Goal: Find specific page/section: Find specific page/section

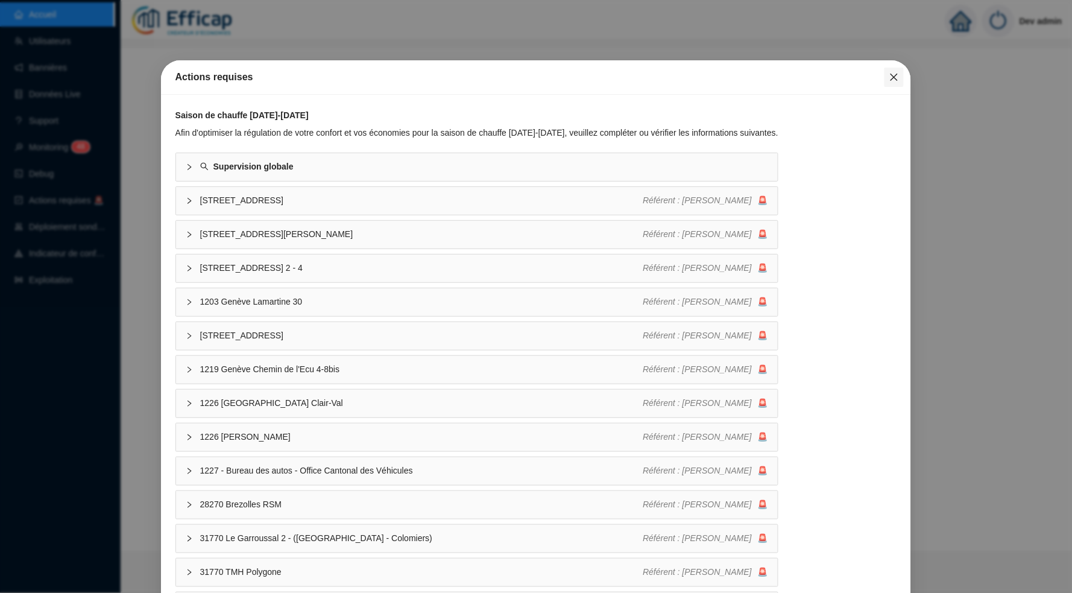
click at [890, 82] on button "Close" at bounding box center [893, 77] width 19 height 19
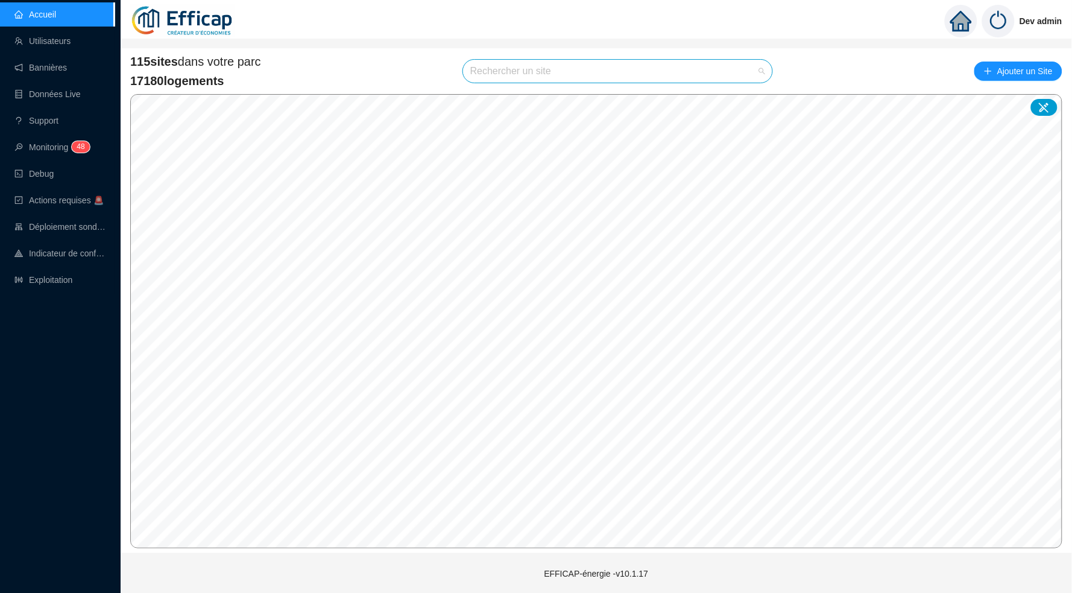
click at [650, 74] on input "search" at bounding box center [612, 71] width 284 height 23
type input "Balmont"
drag, startPoint x: 757, startPoint y: 95, endPoint x: 742, endPoint y: 103, distance: 16.5
click at [742, 103] on div at bounding box center [751, 99] width 28 height 18
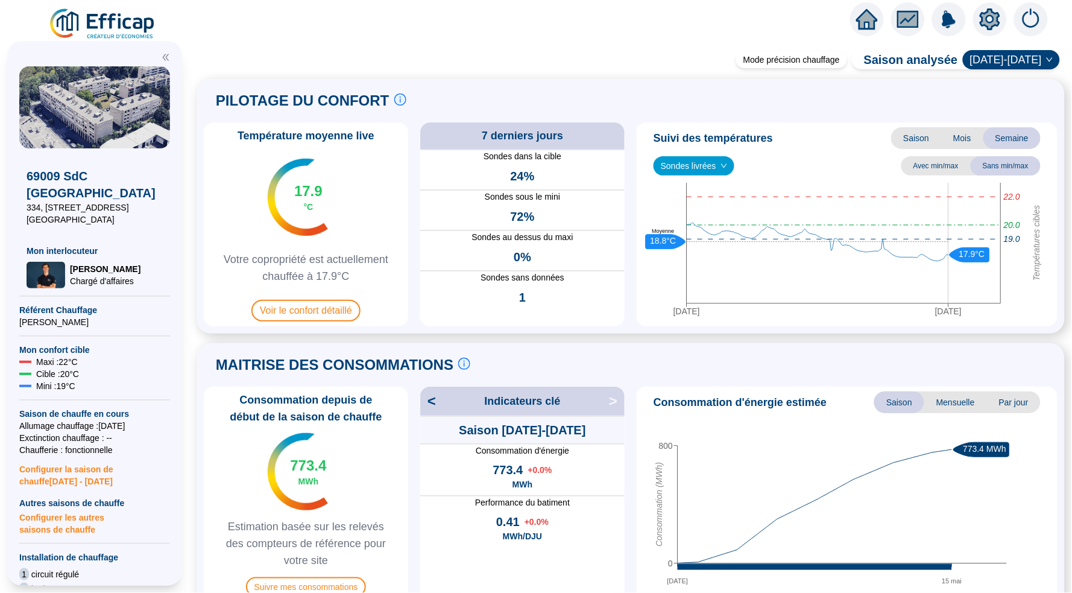
click at [991, 14] on icon "setting" at bounding box center [990, 18] width 20 height 19
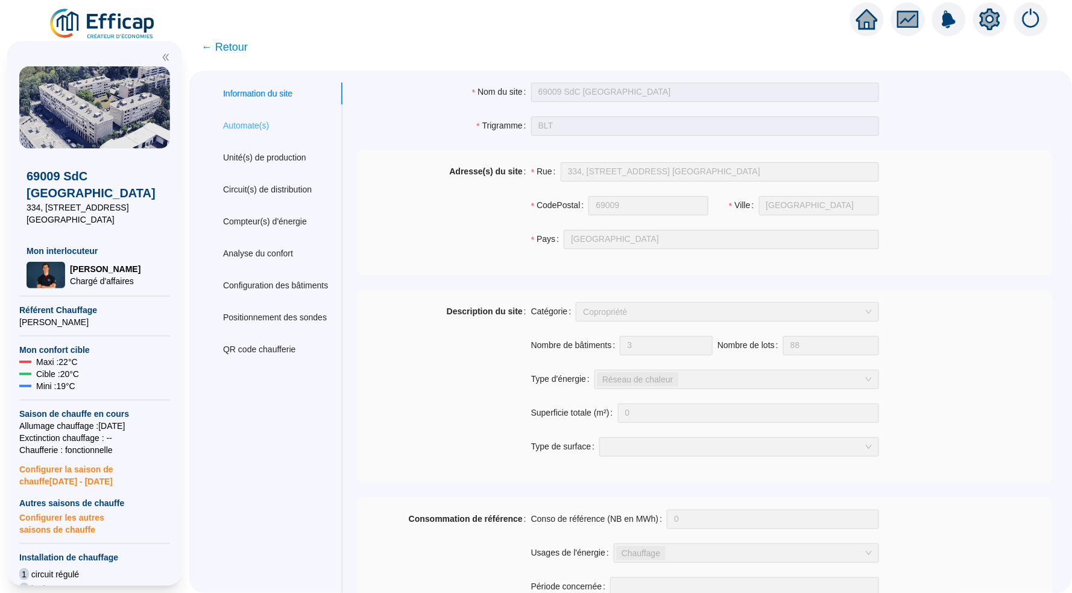
click at [224, 123] on div "Automate(s)" at bounding box center [276, 126] width 134 height 22
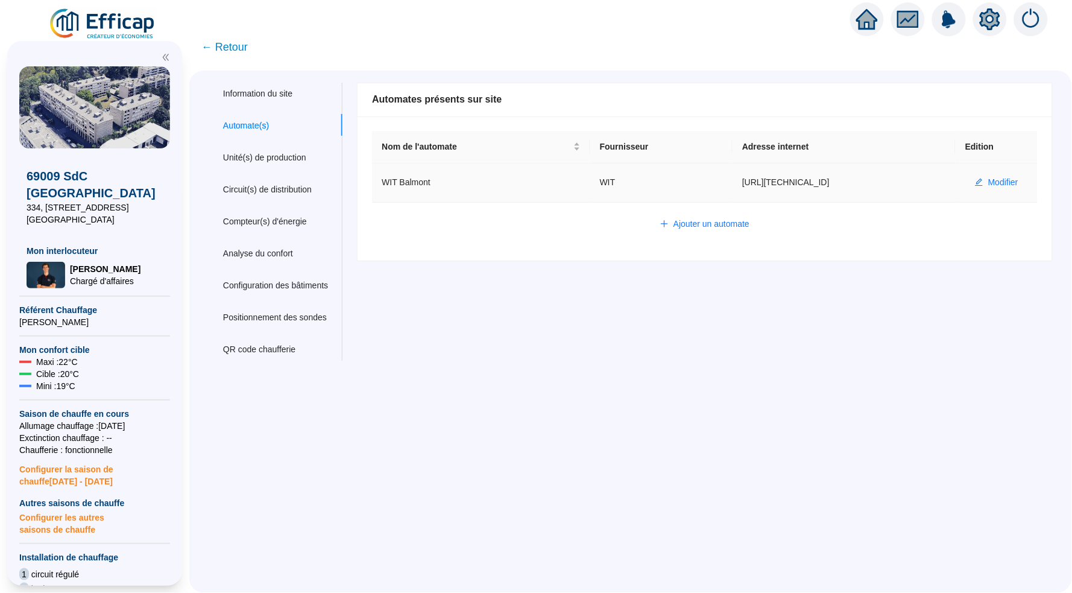
drag, startPoint x: 796, startPoint y: 183, endPoint x: 831, endPoint y: 182, distance: 35.0
click at [831, 182] on td "[URL][TECHNICAL_ID]" at bounding box center [844, 182] width 223 height 39
copy td "balmont"
